Goal: Find specific page/section: Find specific page/section

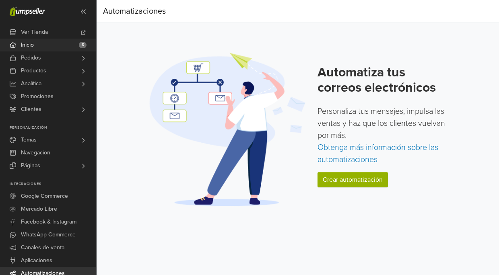
click at [69, 47] on link "Inicio 5" at bounding box center [48, 45] width 96 height 13
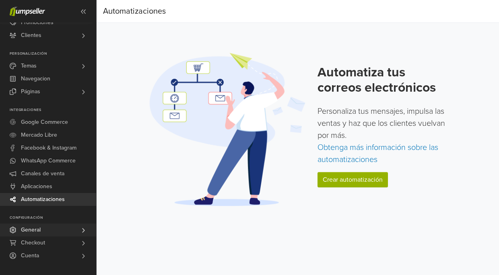
click at [47, 230] on link "General" at bounding box center [48, 230] width 96 height 13
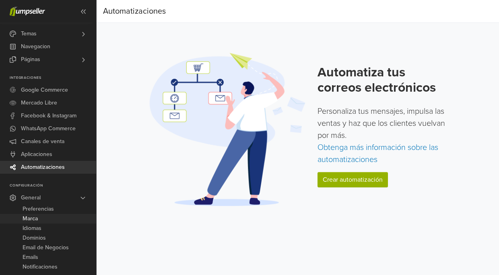
click at [50, 220] on link "Marca" at bounding box center [48, 219] width 96 height 10
